Goal: Task Accomplishment & Management: Use online tool/utility

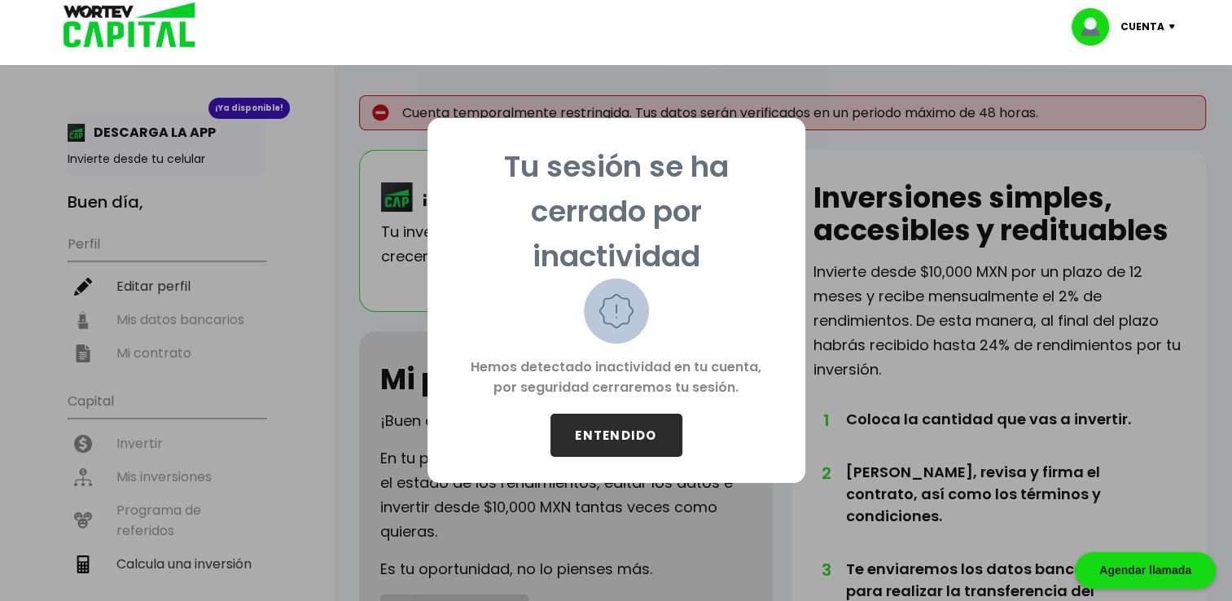
click at [628, 441] on button "ENTENDIDO" at bounding box center [617, 435] width 132 height 43
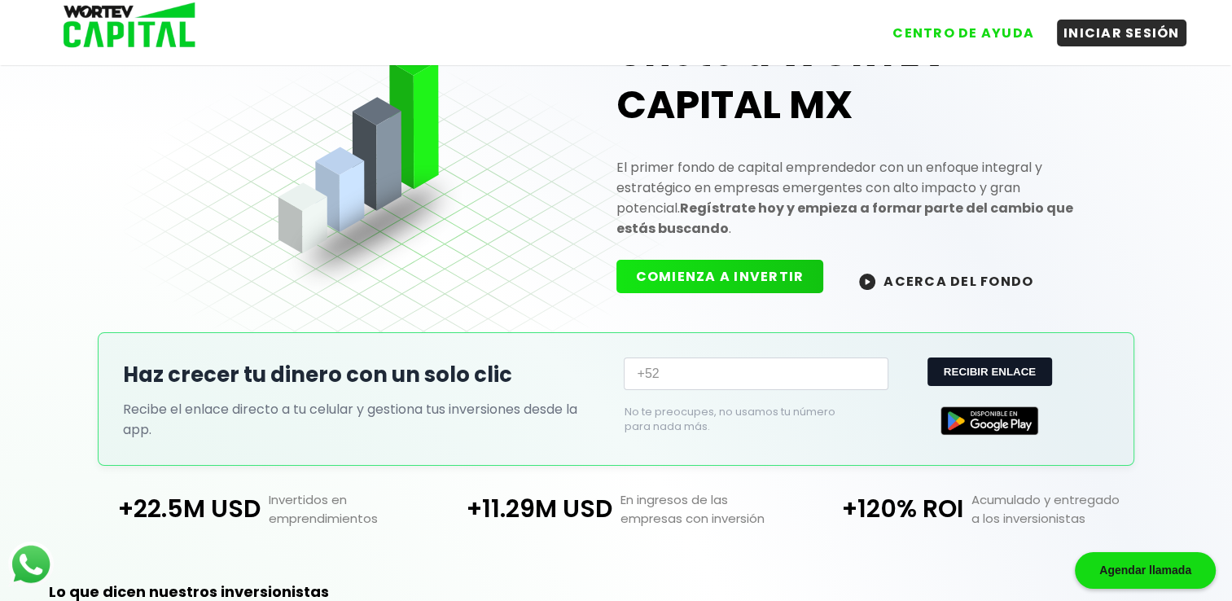
scroll to position [81, 0]
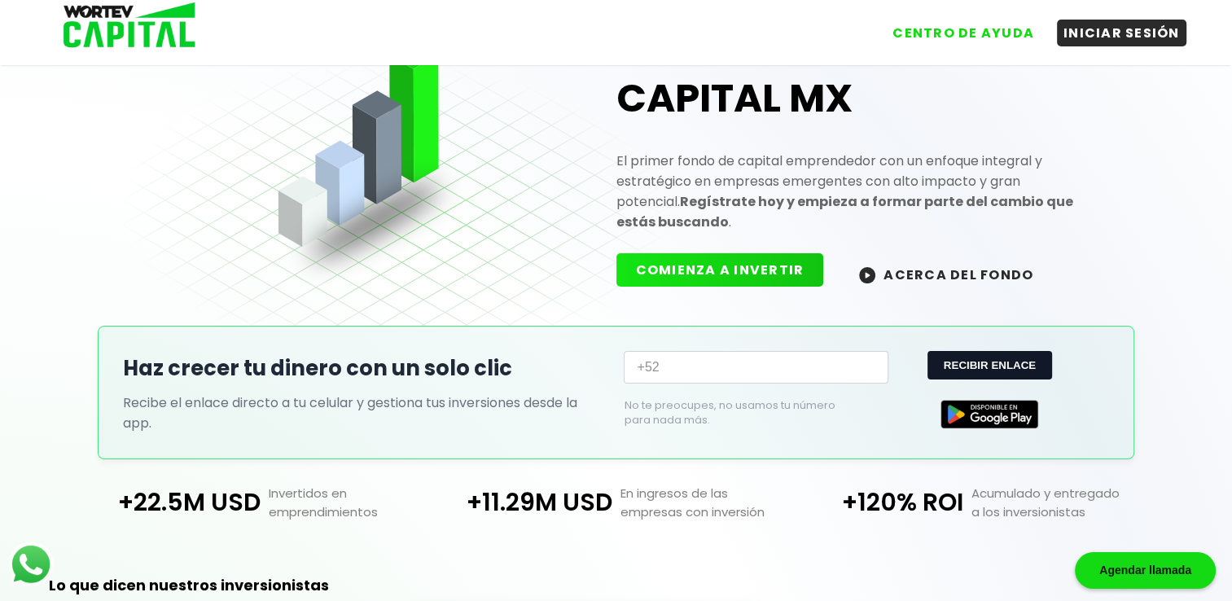
click at [695, 257] on button "COMIENZA A INVERTIR" at bounding box center [721, 269] width 208 height 33
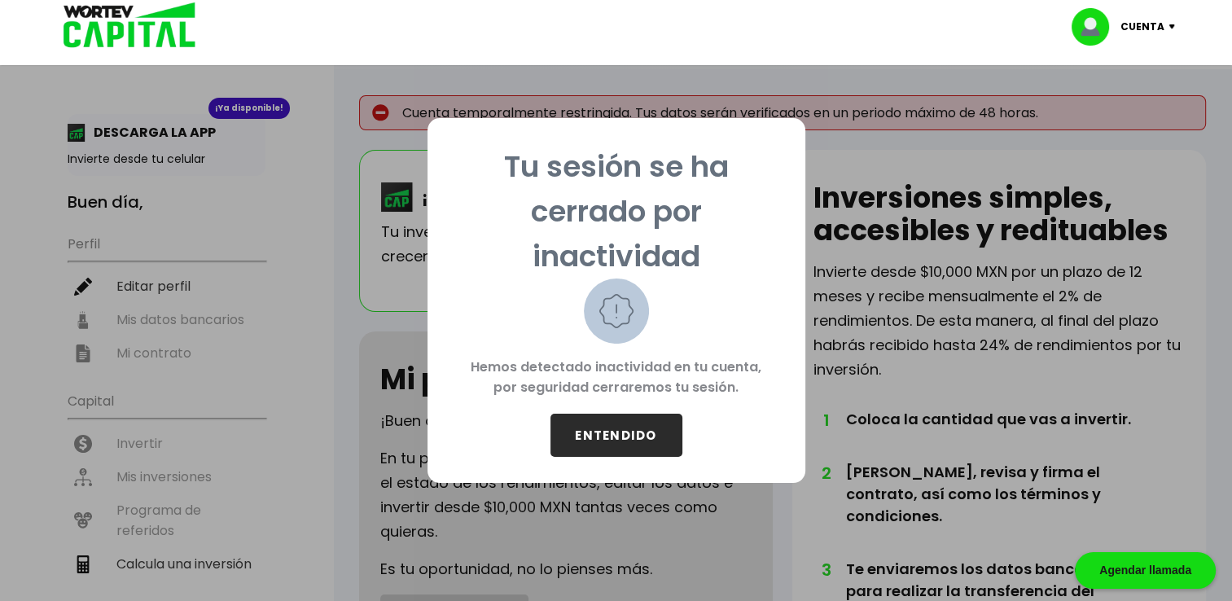
click at [608, 442] on button "ENTENDIDO" at bounding box center [617, 435] width 132 height 43
click at [630, 447] on button "ENTENDIDO" at bounding box center [617, 435] width 132 height 43
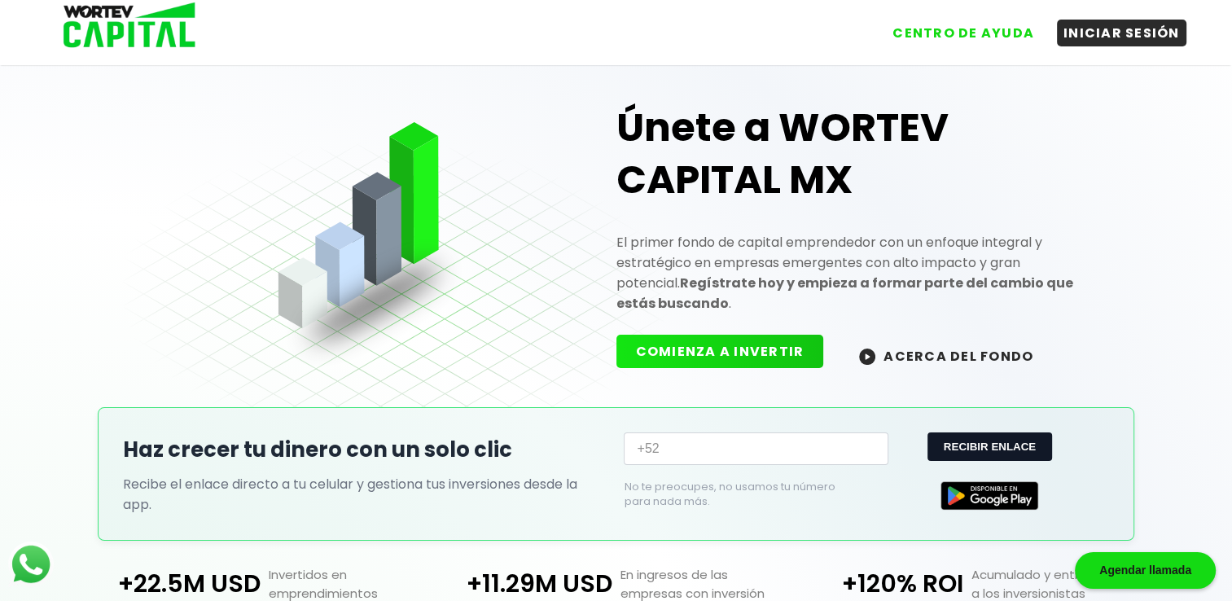
click at [765, 339] on button "COMIENZA A INVERTIR" at bounding box center [721, 351] width 208 height 33
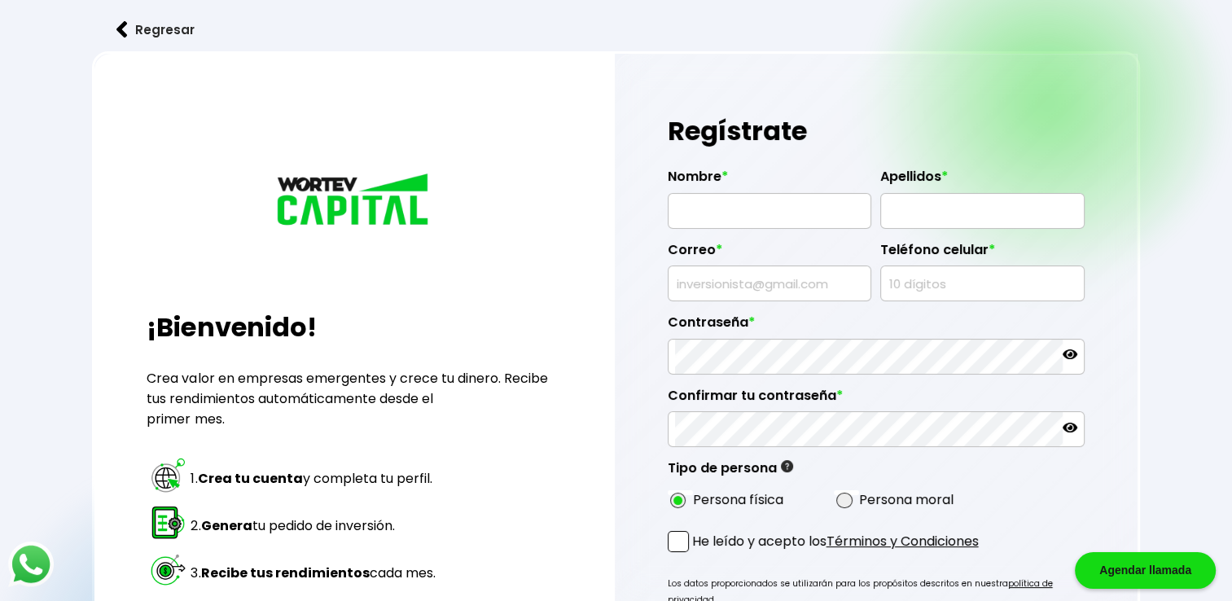
click at [152, 28] on button "Regresar" at bounding box center [155, 29] width 127 height 43
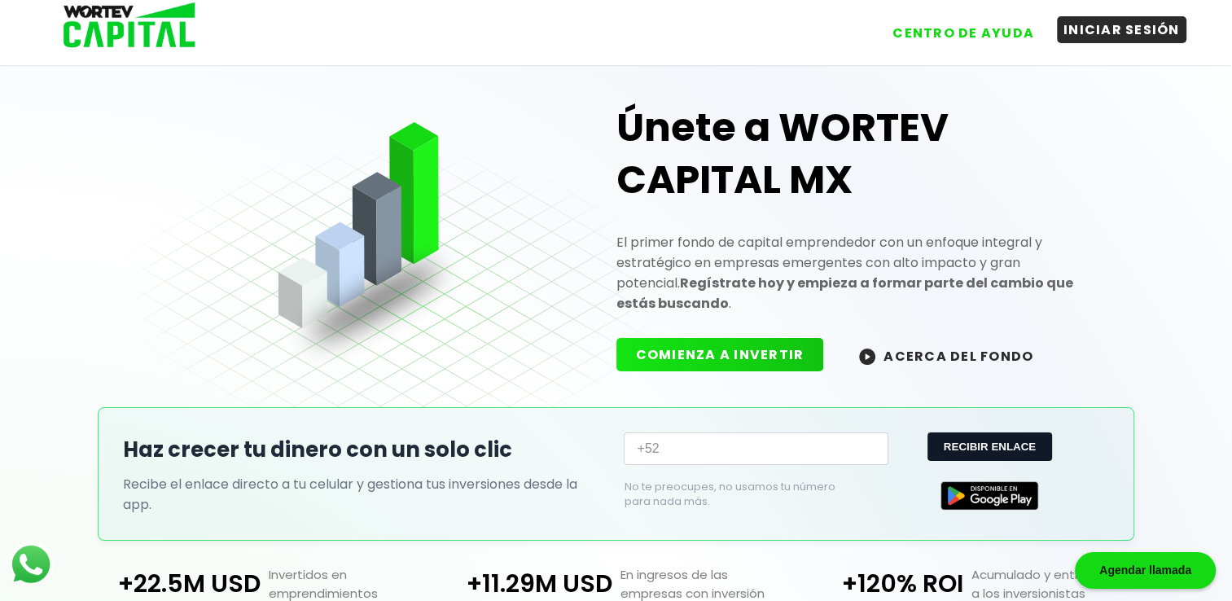
click at [1107, 28] on button "INICIAR SESIÓN" at bounding box center [1122, 29] width 130 height 27
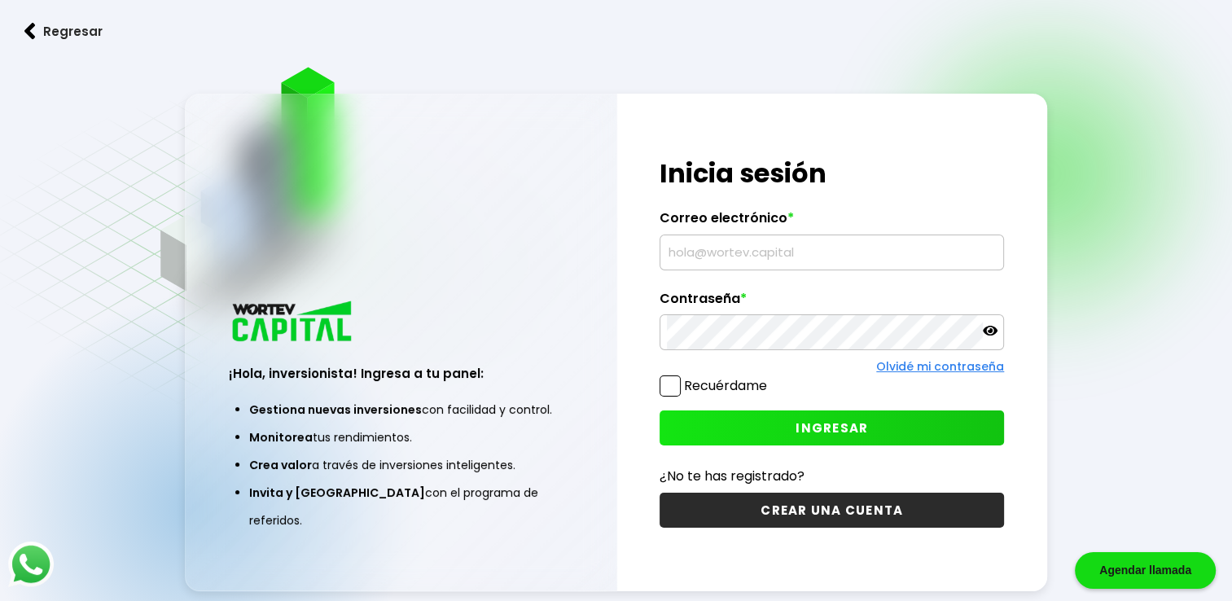
type input "[EMAIL_ADDRESS][DOMAIN_NAME]"
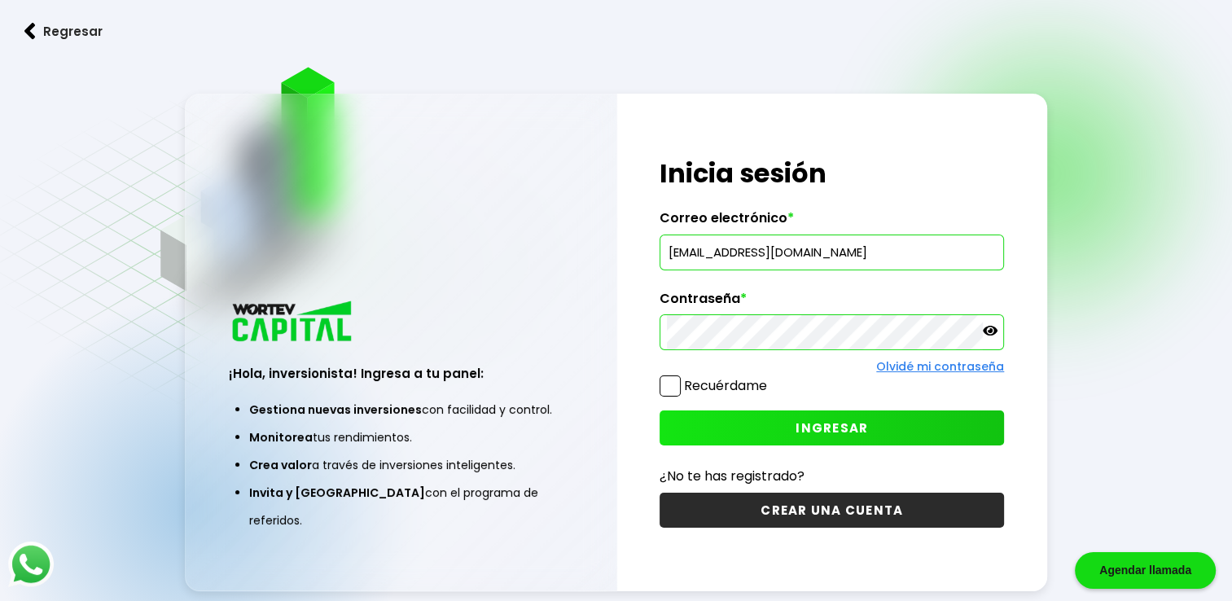
click at [986, 331] on icon at bounding box center [990, 331] width 15 height 10
click at [669, 389] on span at bounding box center [670, 385] width 21 height 21
click at [771, 378] on input "Recuérdame" at bounding box center [771, 378] width 0 height 0
click at [836, 425] on span "INGRESAR" at bounding box center [832, 427] width 72 height 17
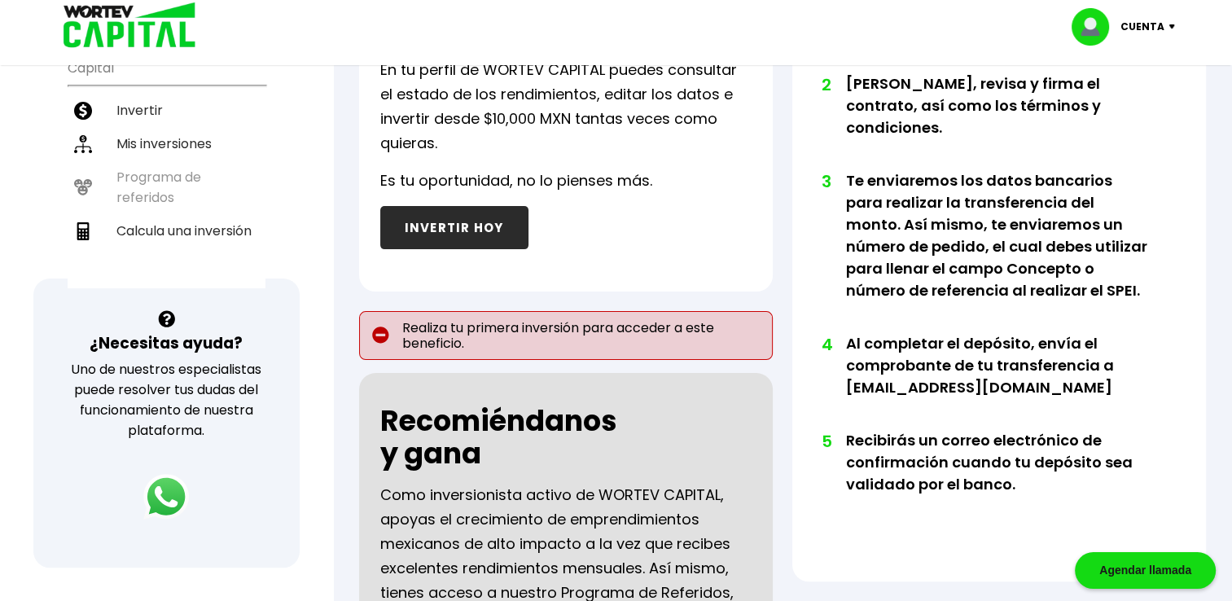
scroll to position [326, 0]
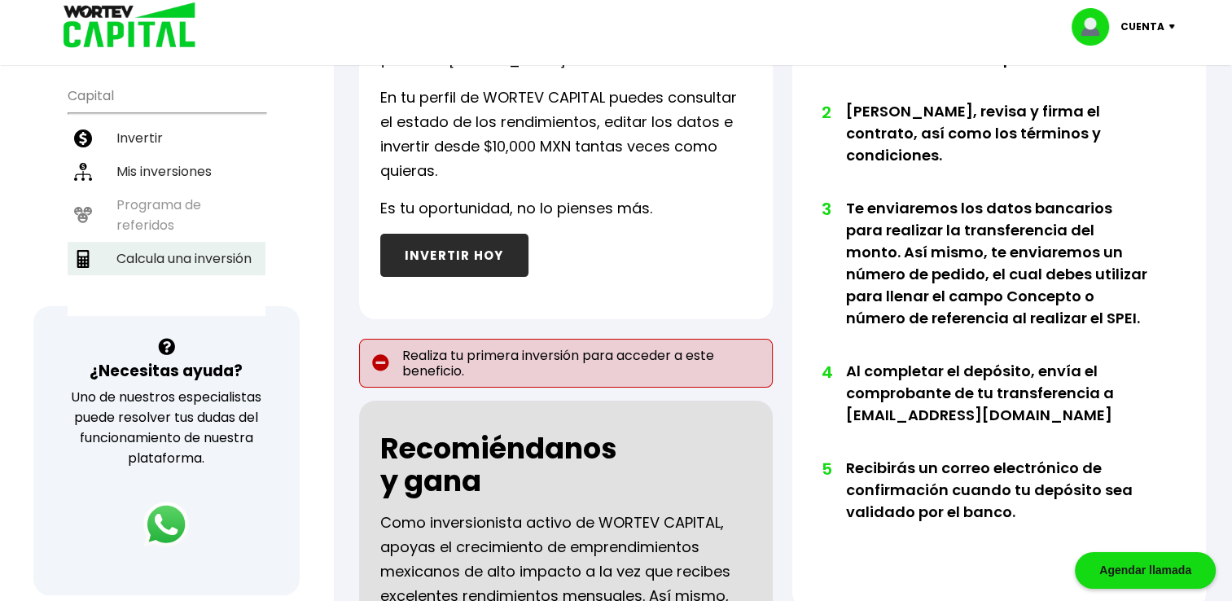
click at [171, 256] on li "Calcula una inversión" at bounding box center [167, 258] width 198 height 33
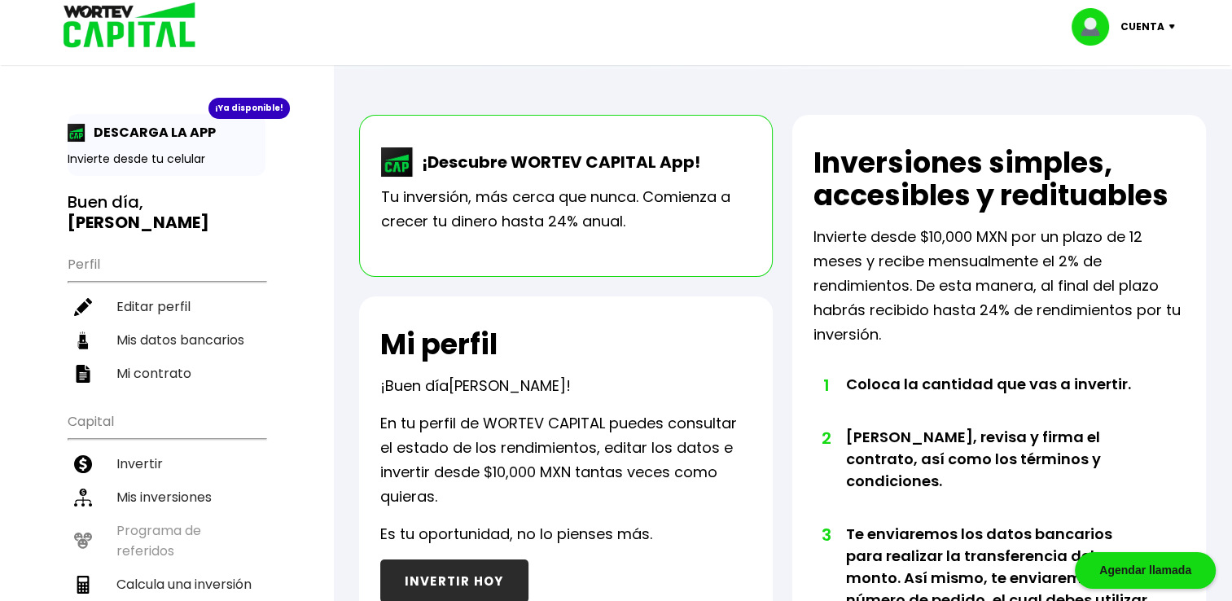
select select "1"
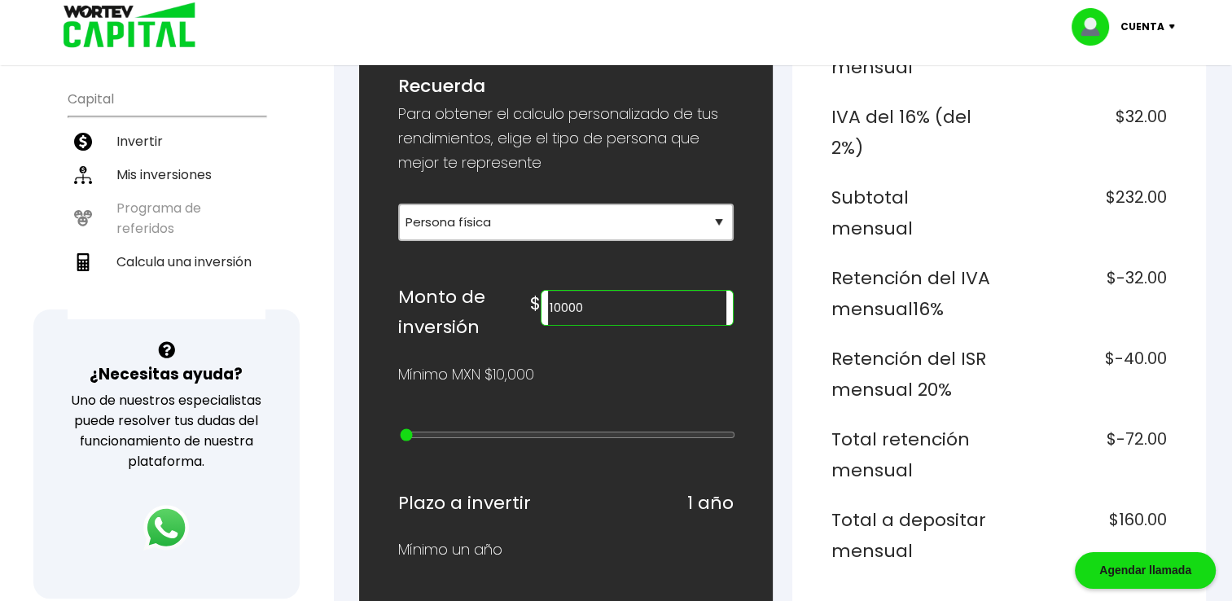
scroll to position [326, 0]
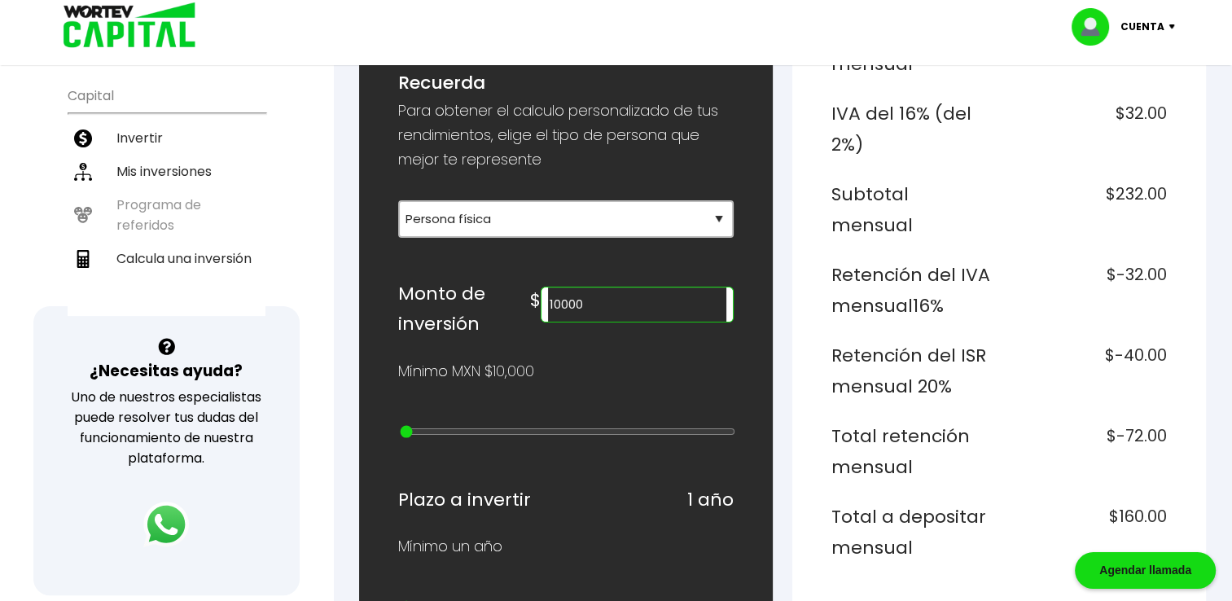
click at [683, 305] on input "10000" at bounding box center [637, 305] width 178 height 34
type input "1"
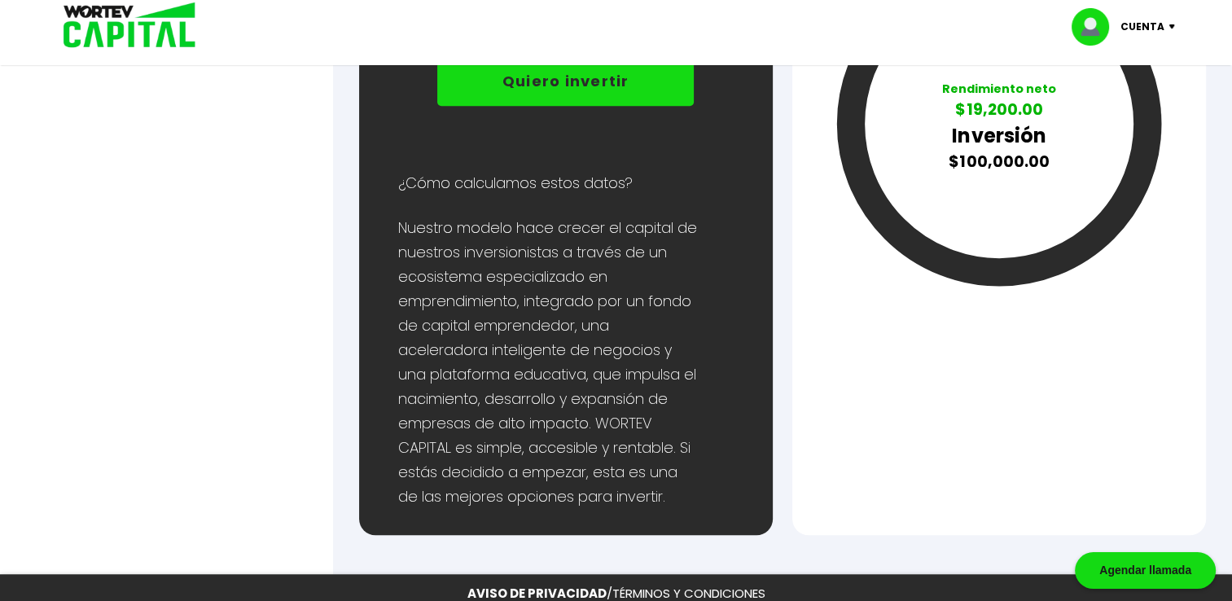
scroll to position [717, 0]
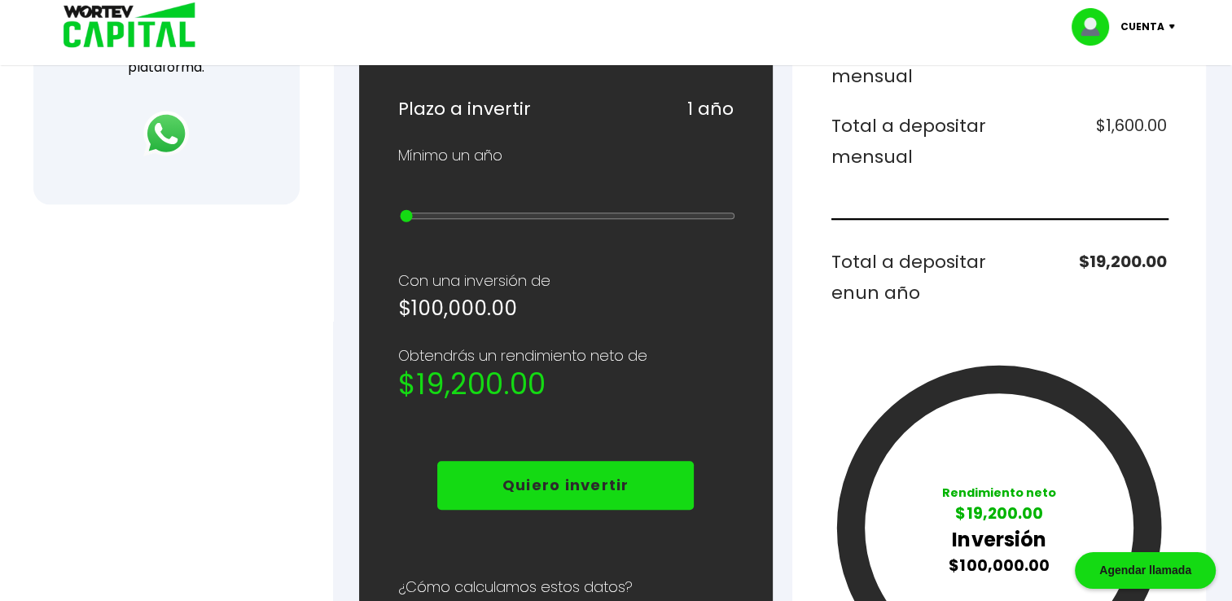
type input "100000"
click at [564, 473] on p "Quiero invertir" at bounding box center [566, 485] width 127 height 24
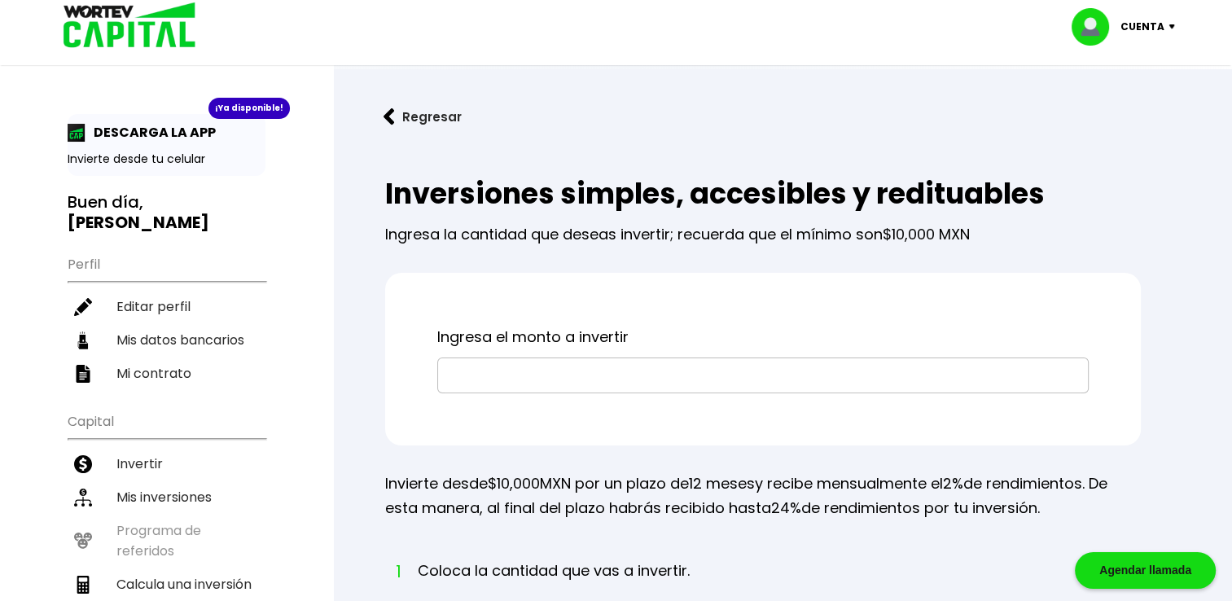
click at [389, 113] on img at bounding box center [389, 116] width 11 height 17
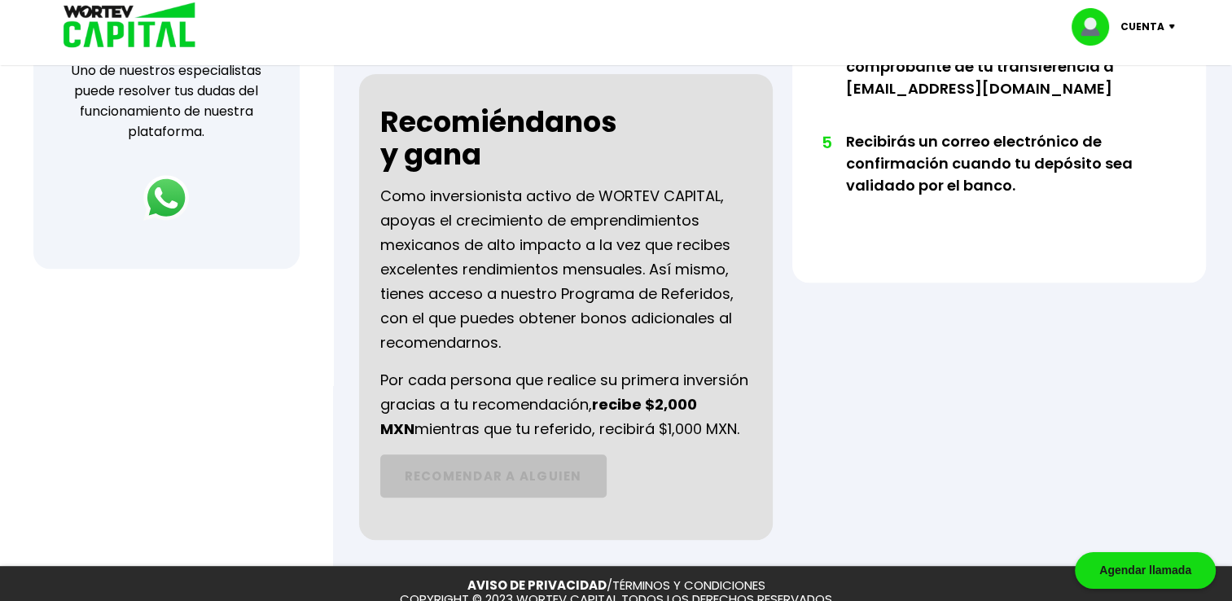
scroll to position [326, 0]
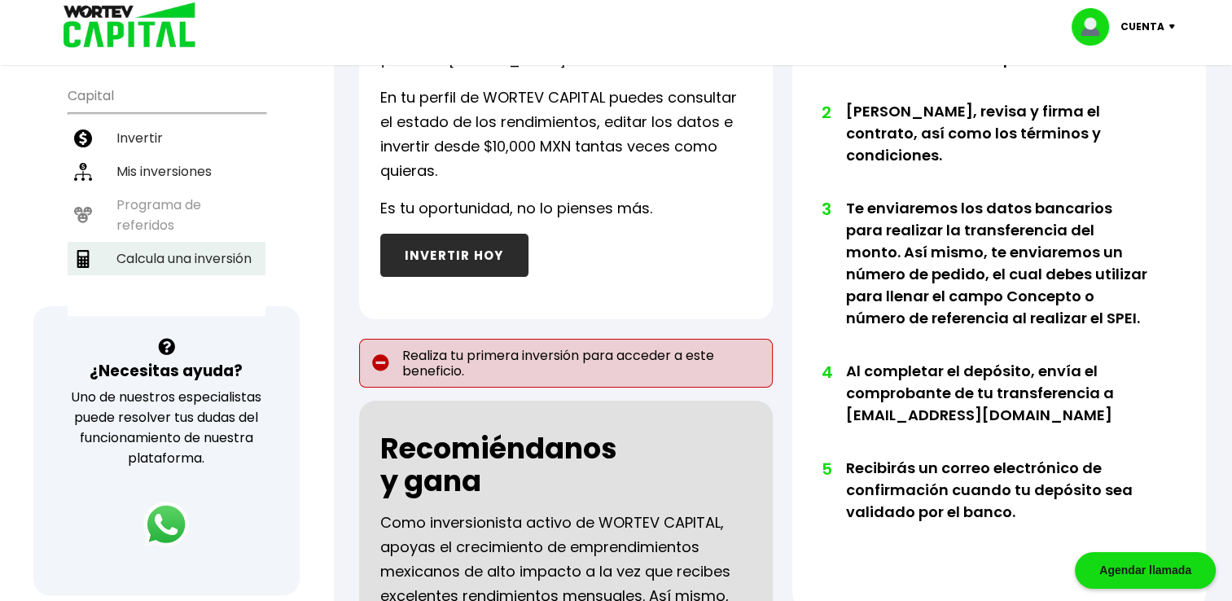
click at [167, 253] on li "Calcula una inversión" at bounding box center [167, 258] width 198 height 33
select select "1"
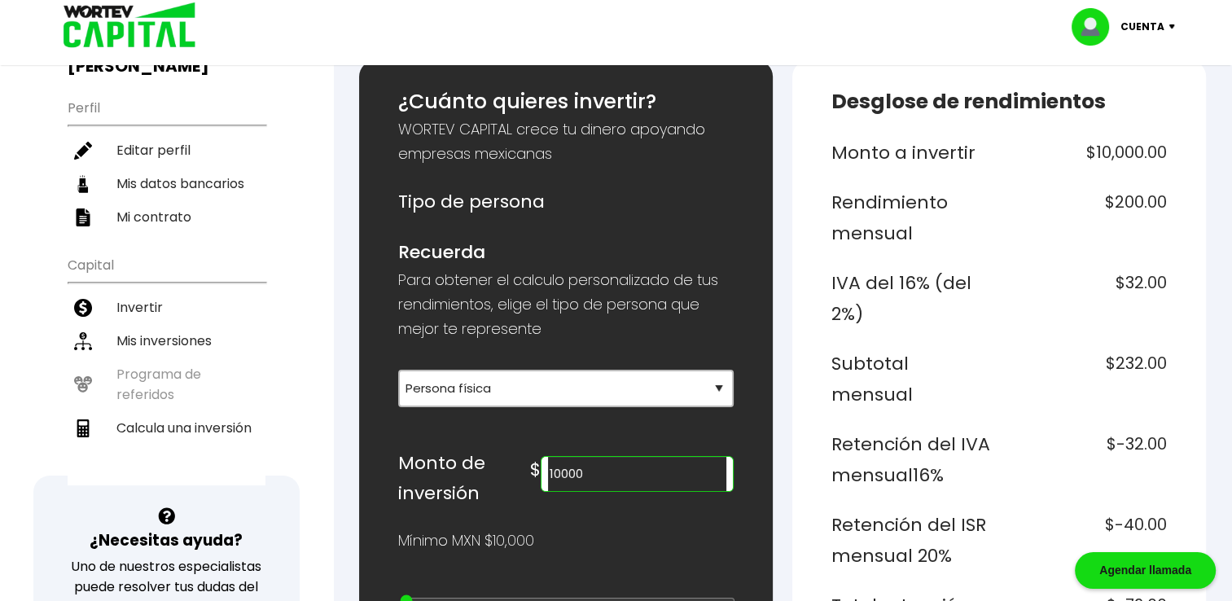
scroll to position [163, 0]
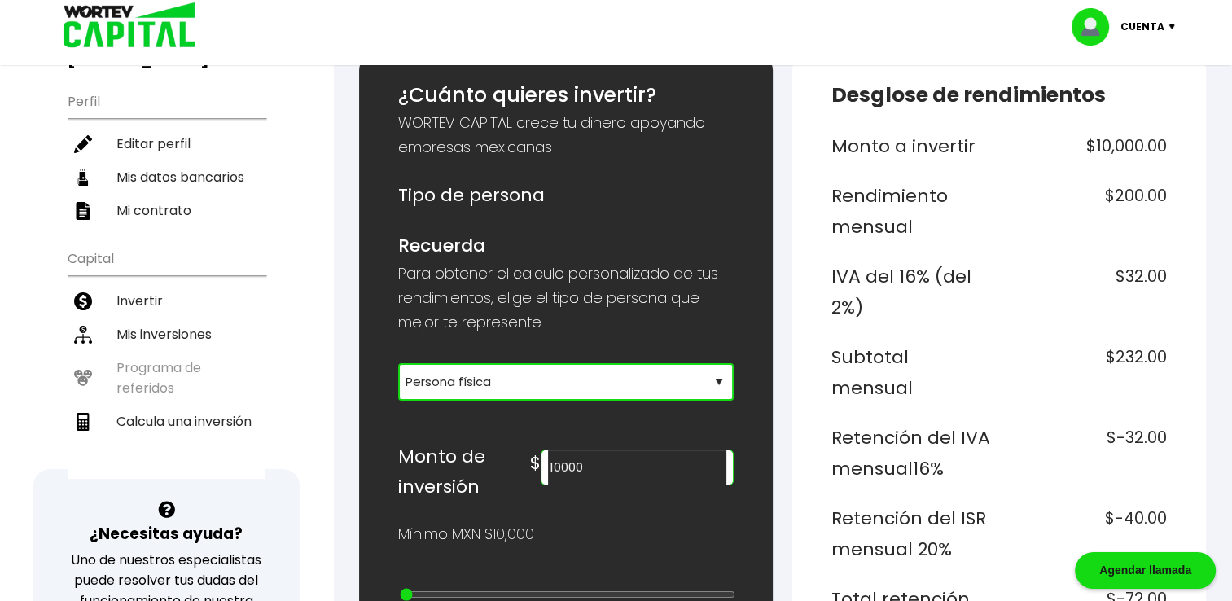
click at [721, 375] on select "Selecciona tu tipo de persona Persona Física que emite factura Persona física P…" at bounding box center [566, 381] width 336 height 37
click at [398, 363] on select "Selecciona tu tipo de persona Persona Física que emite factura Persona física P…" at bounding box center [566, 381] width 336 height 37
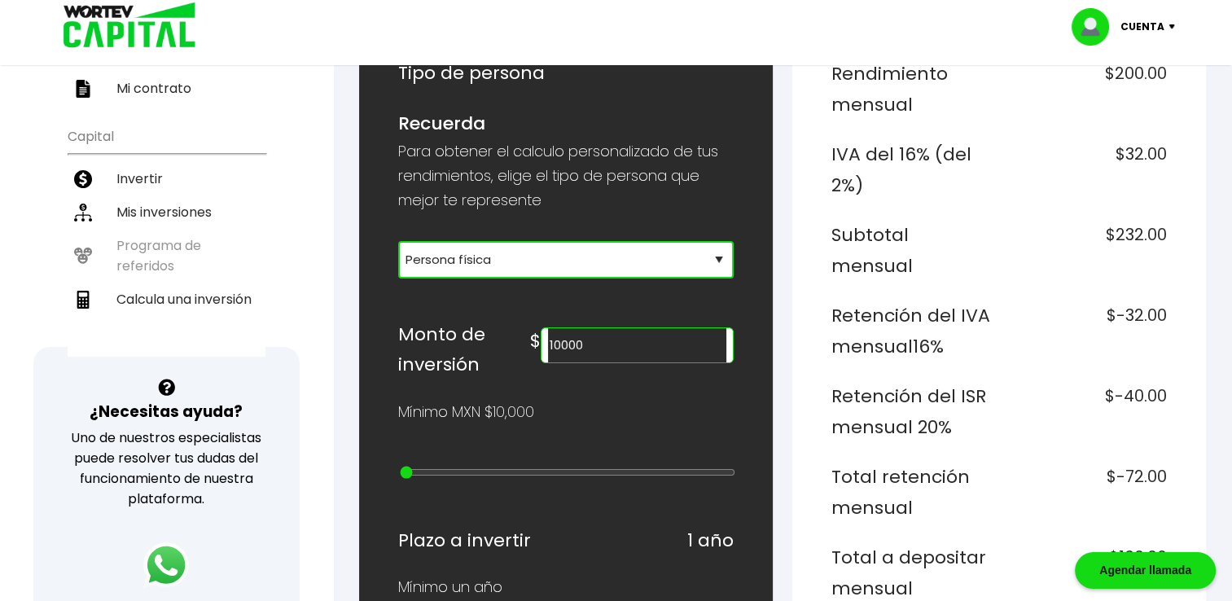
scroll to position [407, 0]
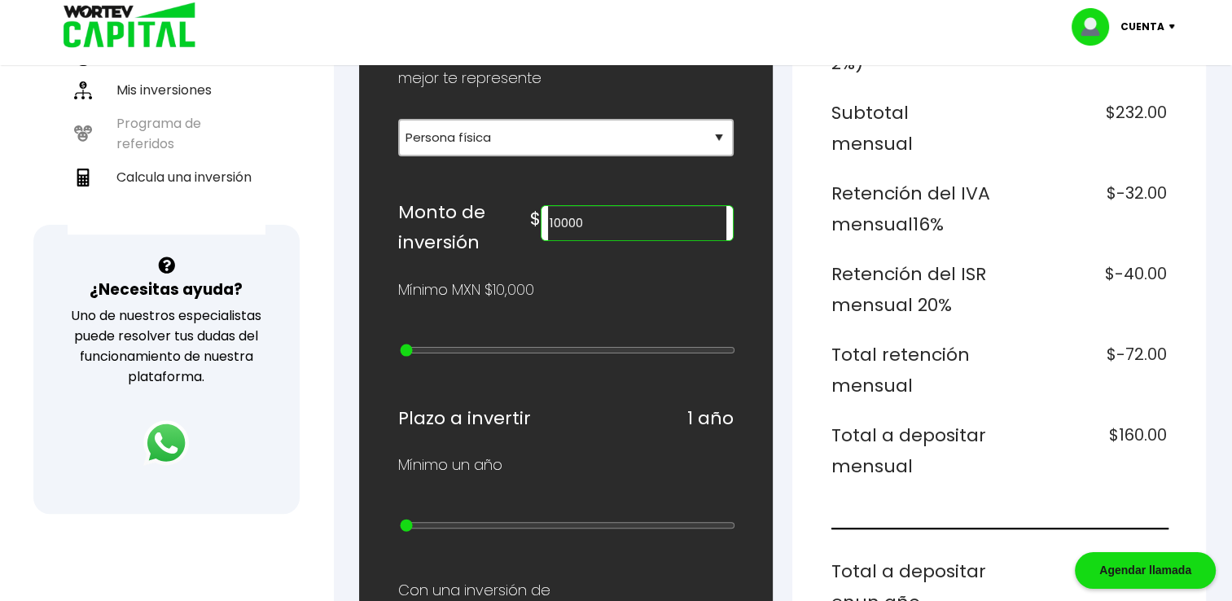
click at [644, 223] on input "10000" at bounding box center [637, 223] width 178 height 34
type input "1"
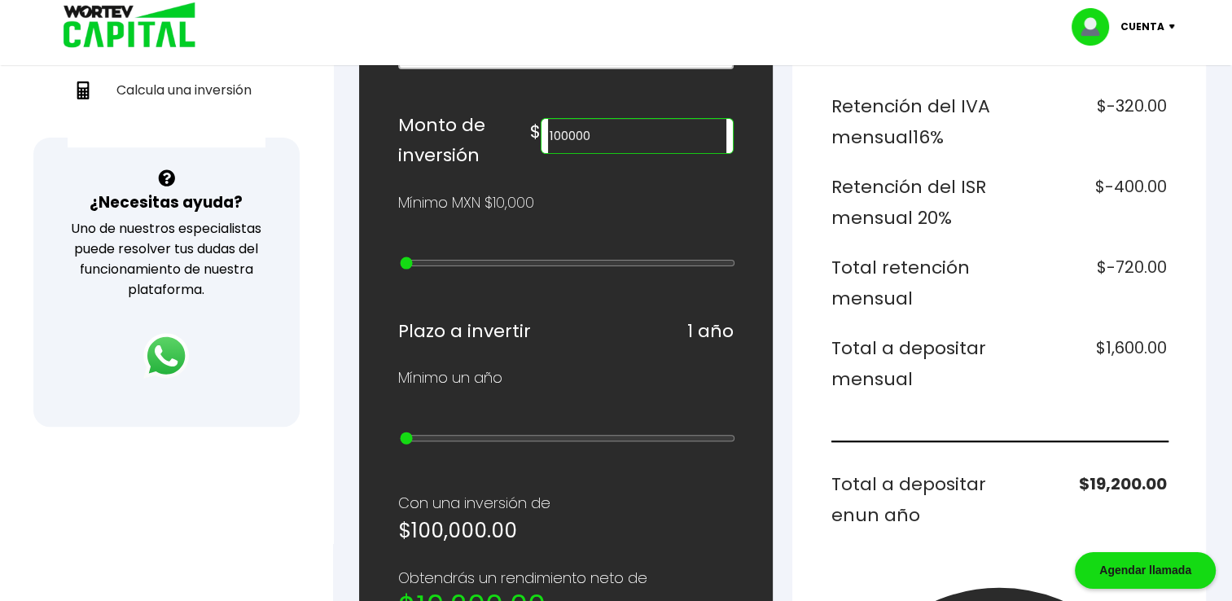
scroll to position [489, 0]
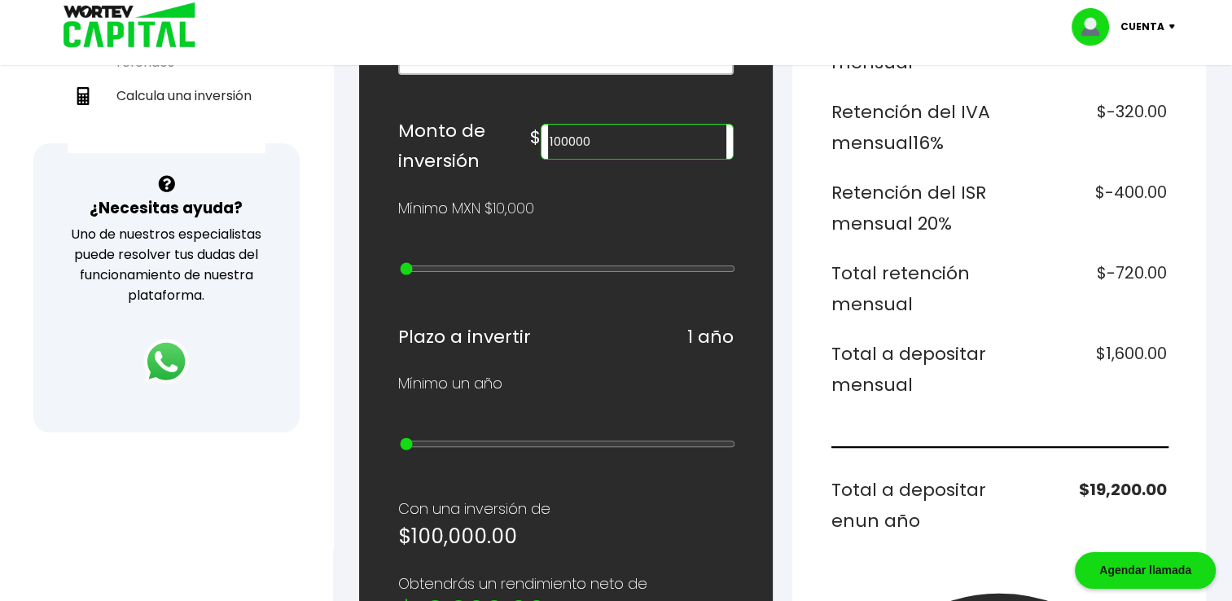
type input "30000"
type input "2"
click at [434, 263] on input "range" at bounding box center [568, 268] width 336 height 13
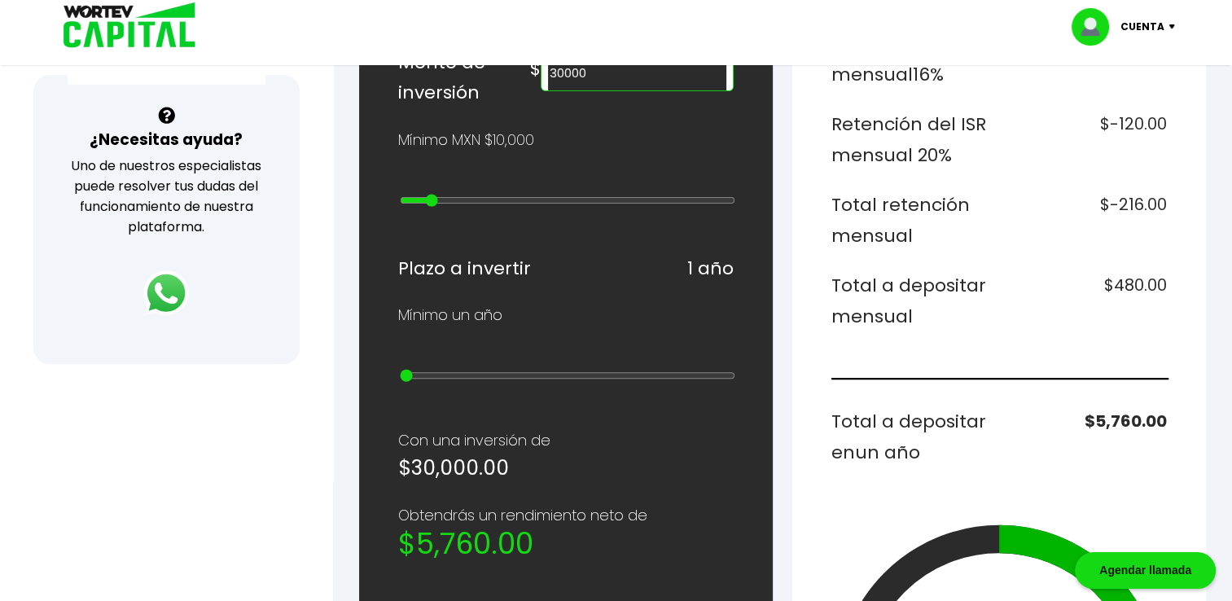
scroll to position [407, 0]
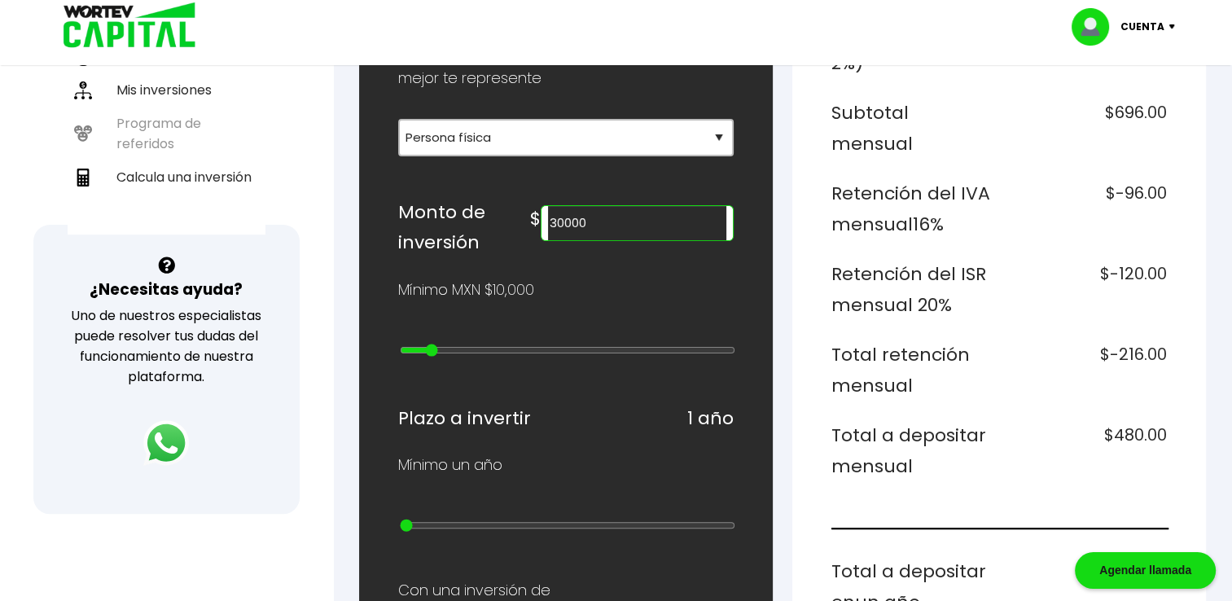
type input "70000"
type input "6"
click at [487, 344] on input "range" at bounding box center [568, 350] width 336 height 13
type input "500000"
type input "13"
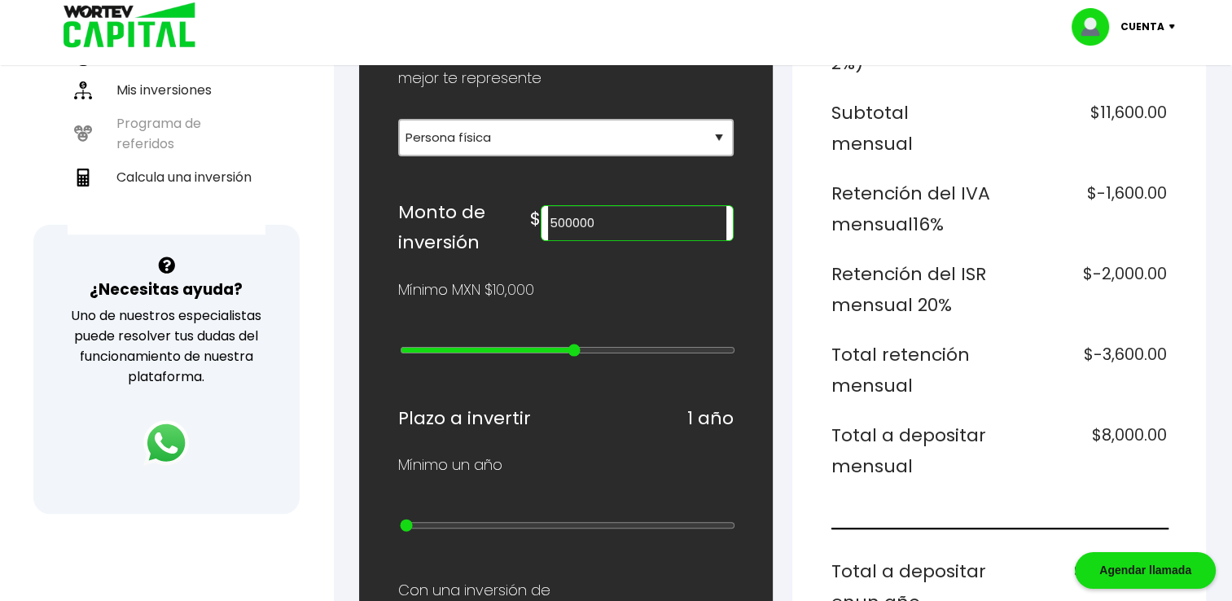
click at [575, 344] on input "range" at bounding box center [568, 350] width 336 height 13
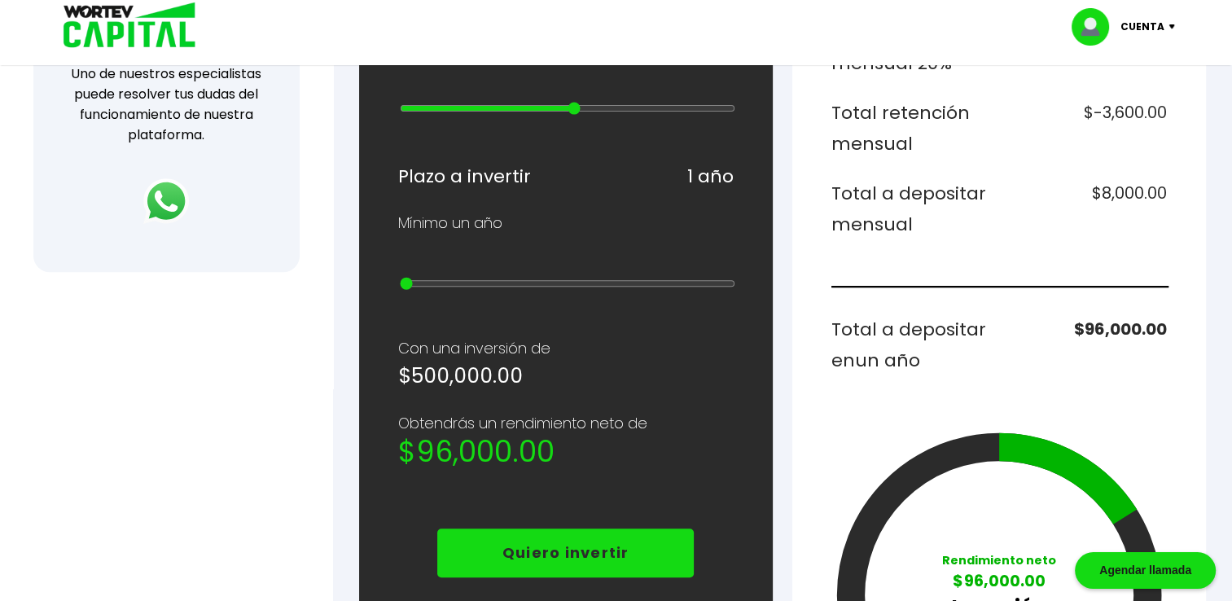
scroll to position [652, 0]
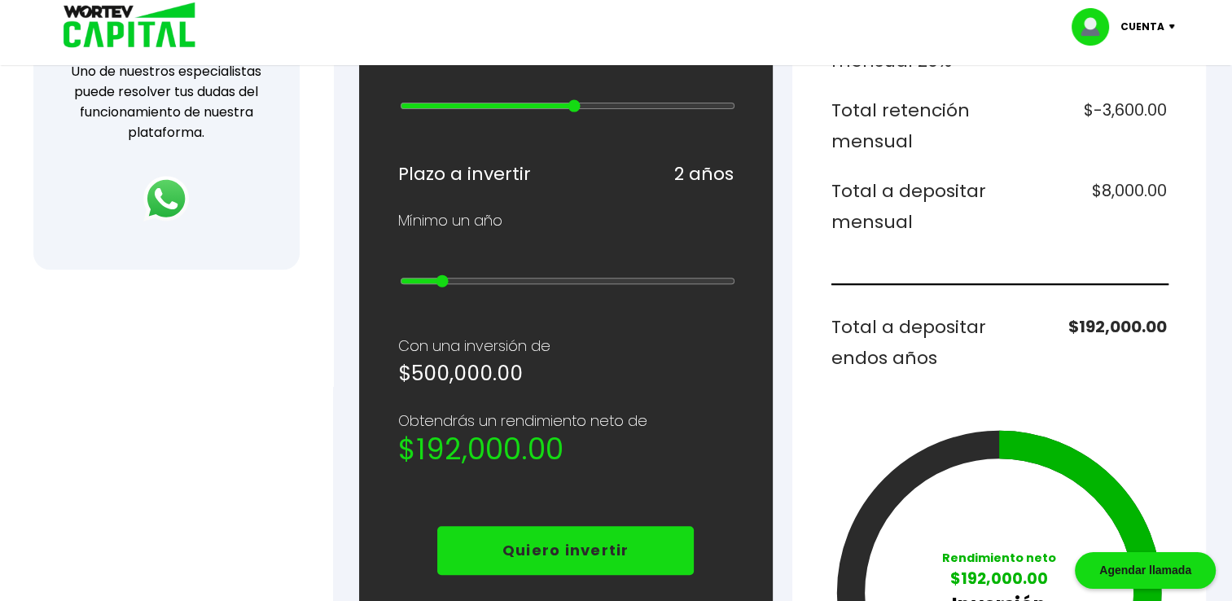
click at [447, 274] on input "range" at bounding box center [568, 280] width 336 height 13
click at [433, 274] on input "range" at bounding box center [568, 280] width 336 height 13
click at [426, 274] on input "range" at bounding box center [568, 280] width 336 height 13
click at [403, 274] on input "range" at bounding box center [568, 280] width 336 height 13
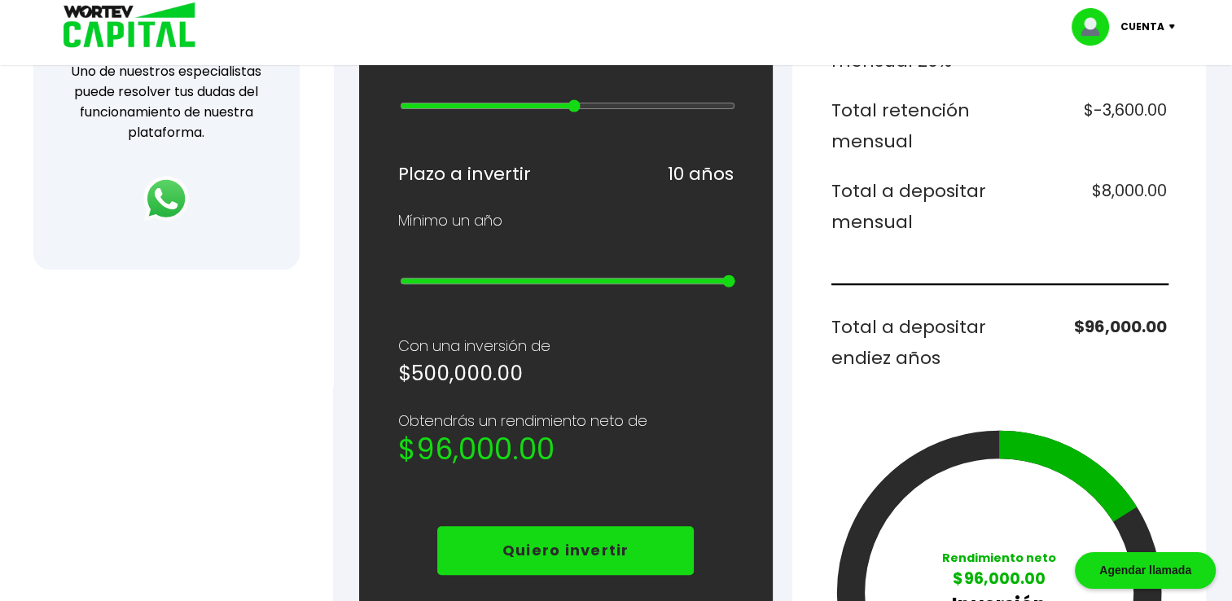
click at [727, 274] on input "range" at bounding box center [568, 280] width 336 height 13
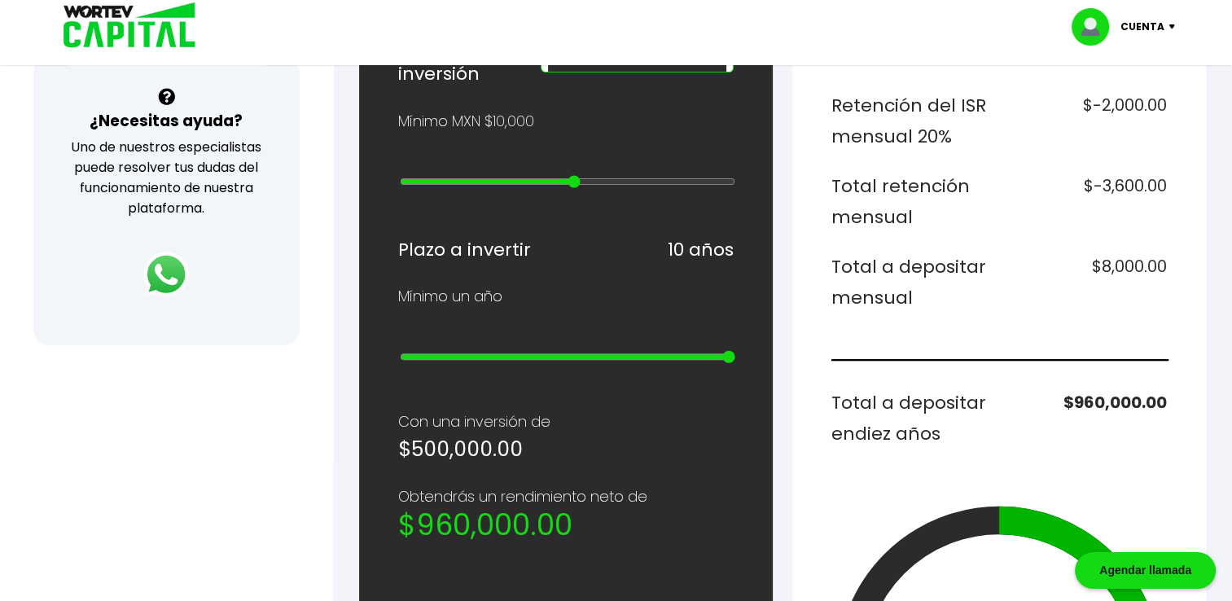
scroll to position [570, 0]
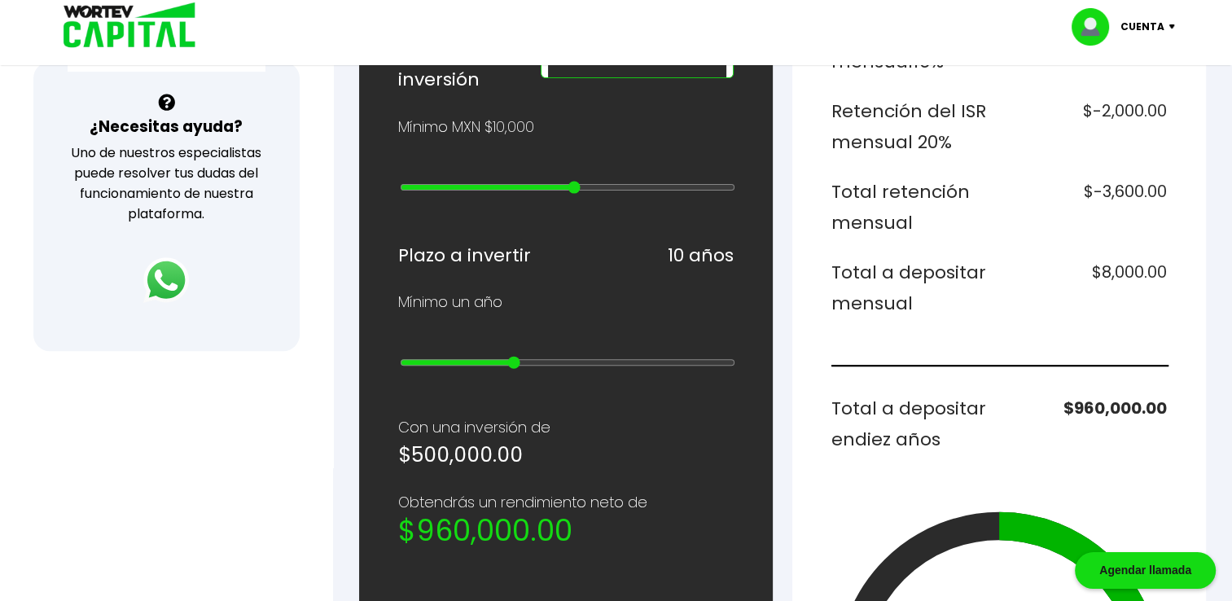
click at [529, 356] on input "range" at bounding box center [568, 362] width 336 height 13
click at [494, 356] on input "range" at bounding box center [568, 362] width 336 height 13
click at [458, 356] on input "range" at bounding box center [568, 362] width 336 height 13
type input "1"
click at [403, 356] on input "range" at bounding box center [568, 362] width 336 height 13
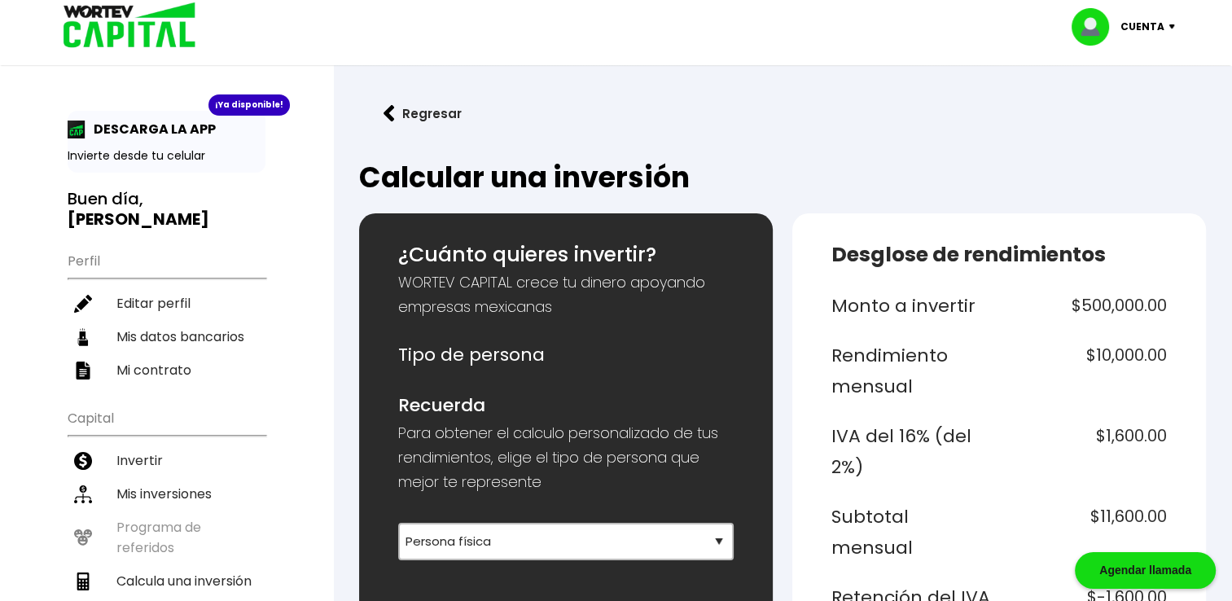
scroll to position [0, 0]
